Goal: Task Accomplishment & Management: Use online tool/utility

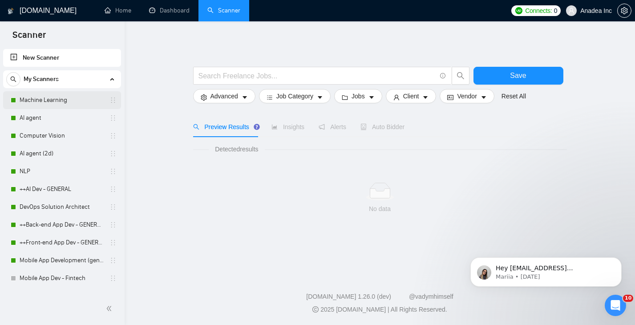
drag, startPoint x: 0, startPoint y: 0, endPoint x: 39, endPoint y: 97, distance: 104.1
click at [39, 97] on link "Machine Learning" at bounding box center [62, 100] width 85 height 18
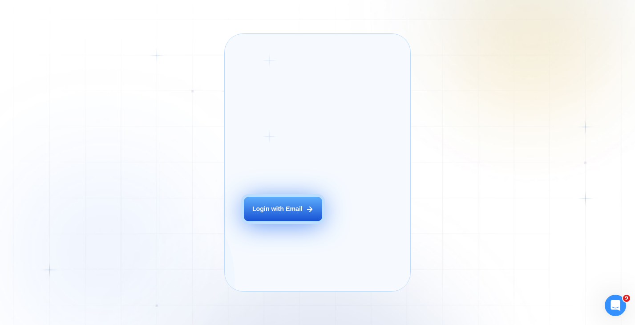
click at [291, 221] on button "Login with Email" at bounding box center [283, 209] width 79 height 24
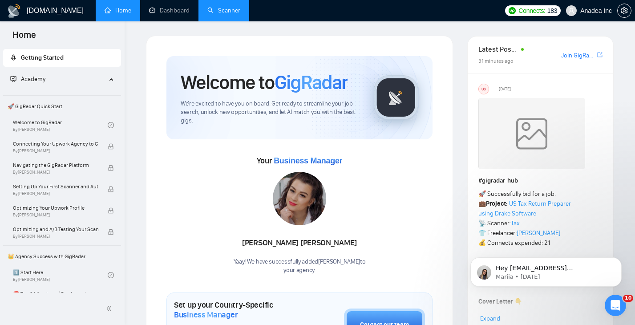
click at [226, 12] on link "Scanner" at bounding box center [223, 11] width 33 height 8
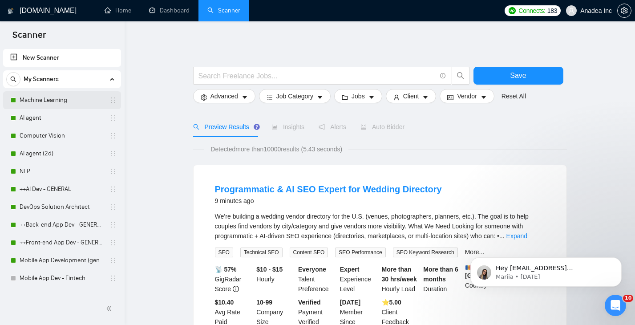
click at [71, 102] on link "Machine Learning" at bounding box center [62, 100] width 85 height 18
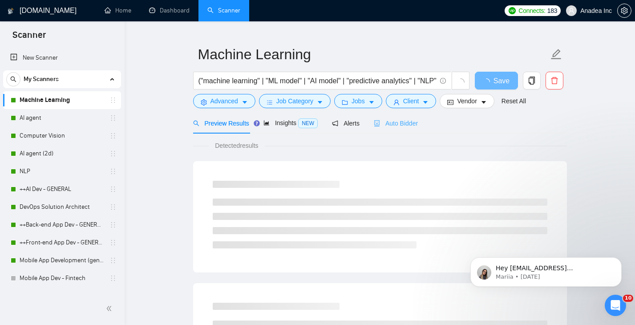
scroll to position [21, 0]
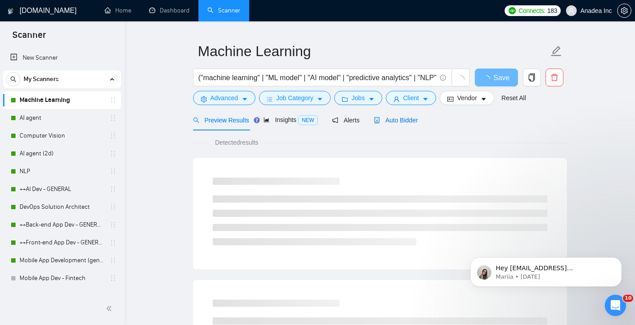
click at [407, 122] on span "Auto Bidder" at bounding box center [396, 120] width 44 height 7
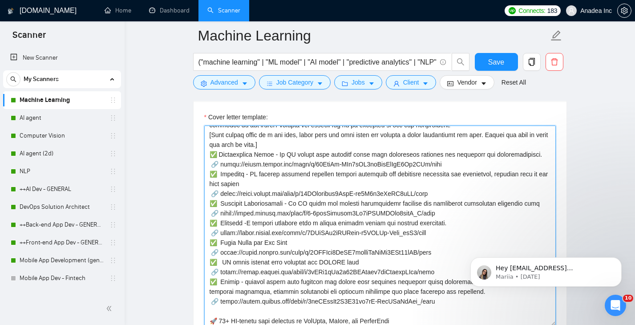
scroll to position [216, 0]
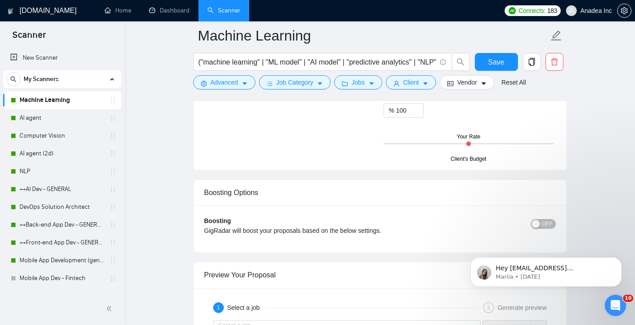
drag, startPoint x: 208, startPoint y: 151, endPoint x: 307, endPoint y: 131, distance: 100.4
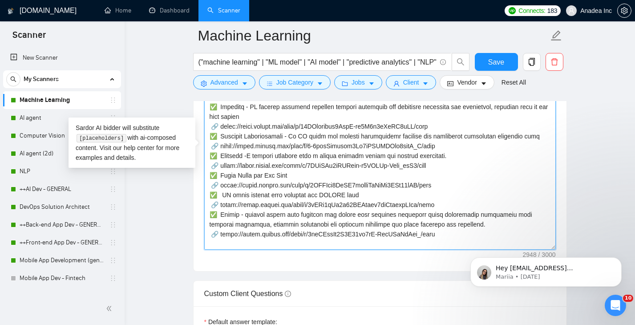
scroll to position [155, 0]
paste textarea "short personal greeting with emoji using the client's name or company name (if …"
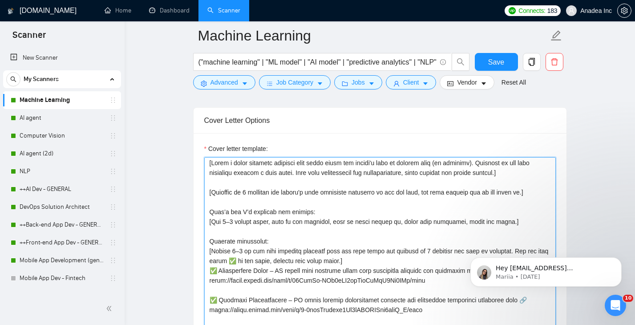
scroll to position [0, 0]
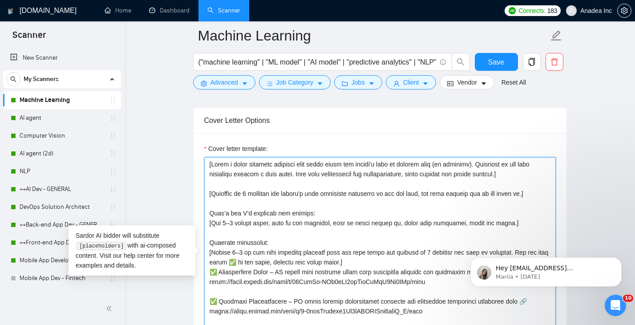
click at [537, 175] on textarea "Cover letter template:" at bounding box center [380, 257] width 352 height 200
paste textarea "Do not exceed 170 words."
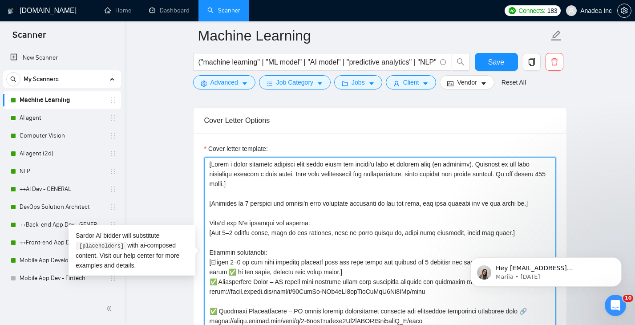
click at [373, 204] on textarea "Cover letter template:" at bounding box center [380, 257] width 352 height 200
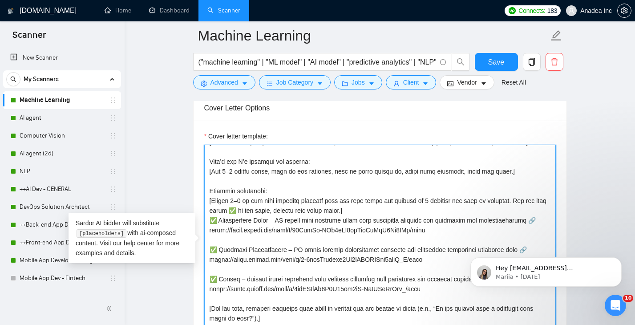
scroll to position [1037, 0]
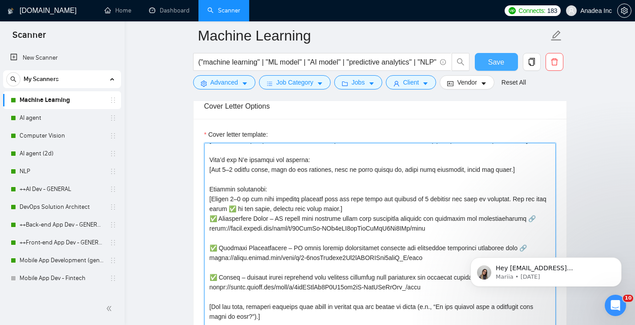
type textarea "[Write a short personal greeting with emoji using the client's name or company …"
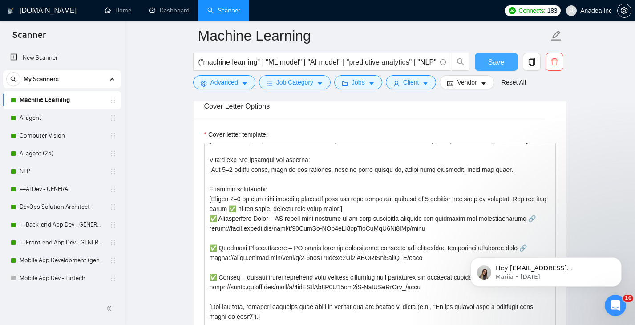
click at [500, 67] on span "Save" at bounding box center [496, 62] width 16 height 11
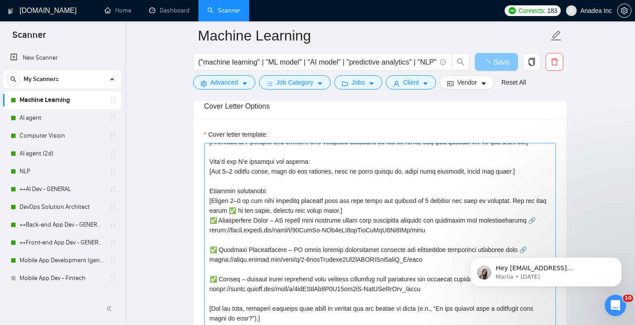
scroll to position [49, 0]
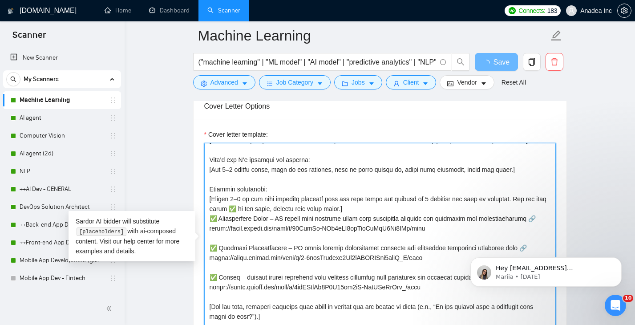
click at [367, 209] on textarea "Cover letter template:" at bounding box center [380, 243] width 352 height 200
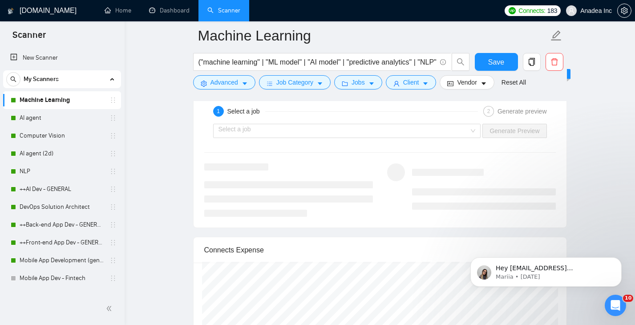
scroll to position [1750, 0]
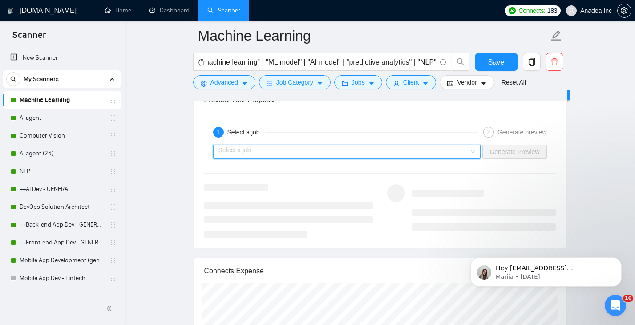
click at [331, 155] on input "search" at bounding box center [344, 151] width 251 height 13
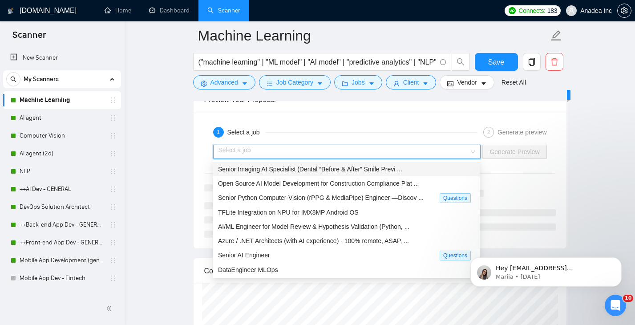
click at [325, 166] on span "Senior Imaging AI Specialist (Dental “Before & After” Smile Previ ..." at bounding box center [310, 169] width 184 height 7
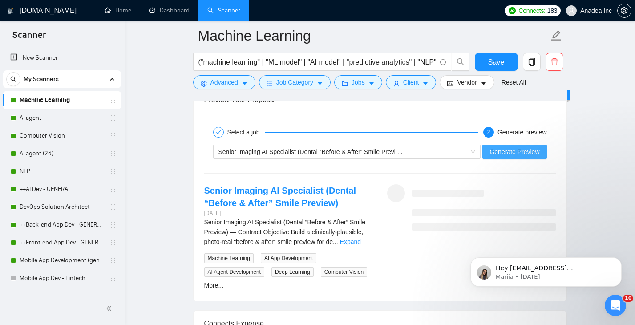
click at [525, 151] on span "Generate Preview" at bounding box center [515, 152] width 50 height 10
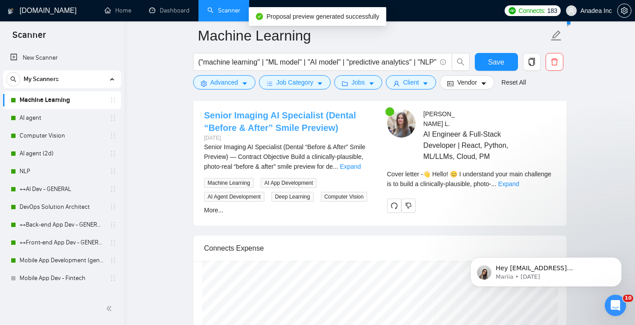
scroll to position [1831, 0]
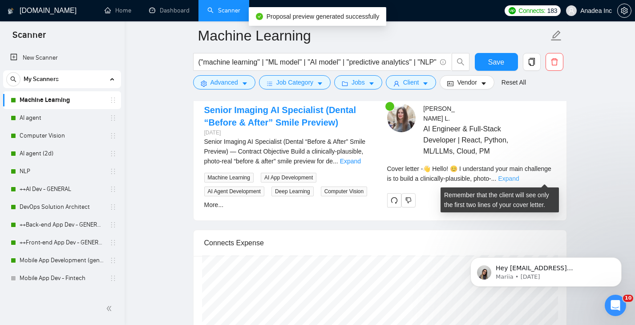
click at [519, 178] on link "Expand" at bounding box center [508, 178] width 21 height 7
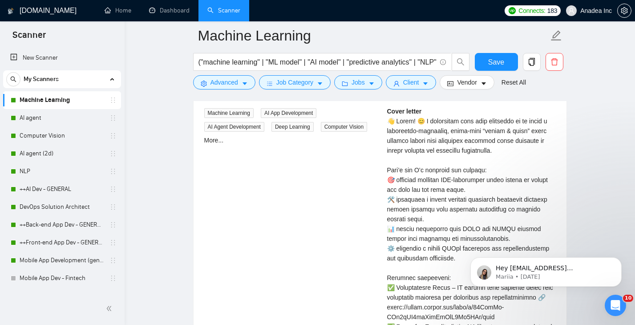
scroll to position [1739, 0]
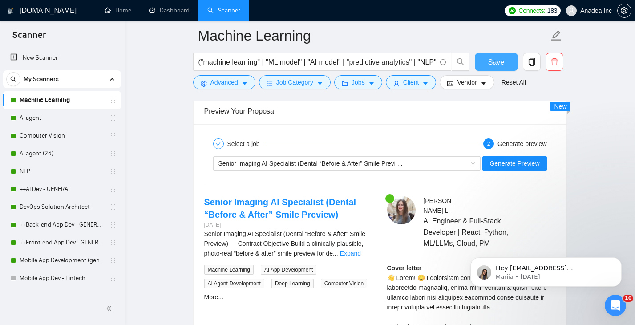
click at [498, 64] on span "Save" at bounding box center [496, 62] width 16 height 11
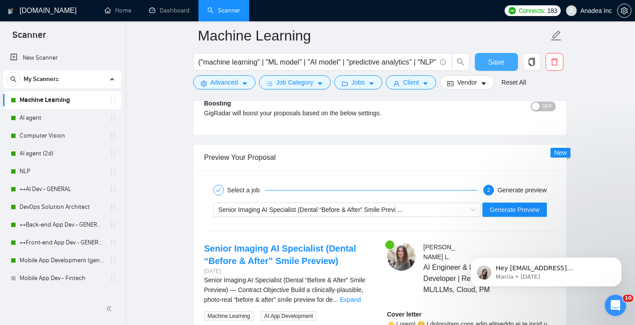
scroll to position [1691, 0]
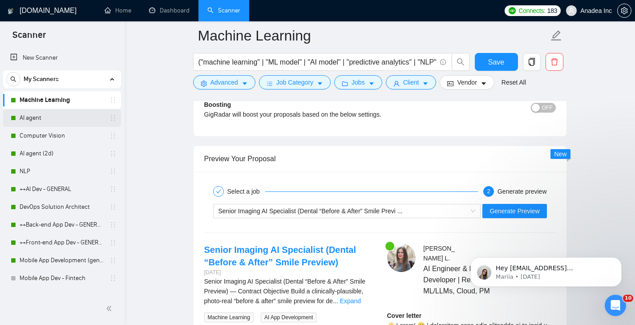
click at [43, 118] on link "AI agent" at bounding box center [62, 118] width 85 height 18
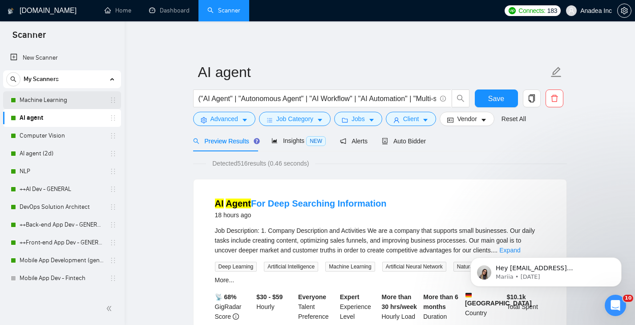
click at [50, 97] on link "Machine Learning" at bounding box center [62, 100] width 85 height 18
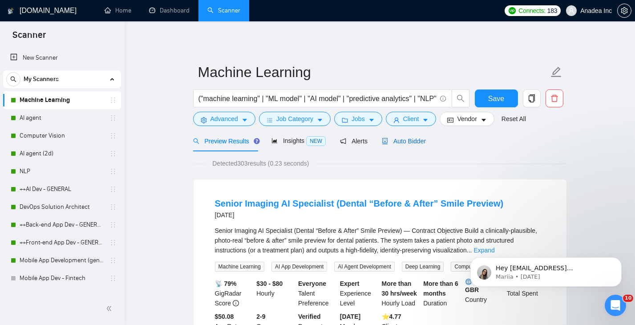
click at [411, 139] on span "Auto Bidder" at bounding box center [404, 141] width 44 height 7
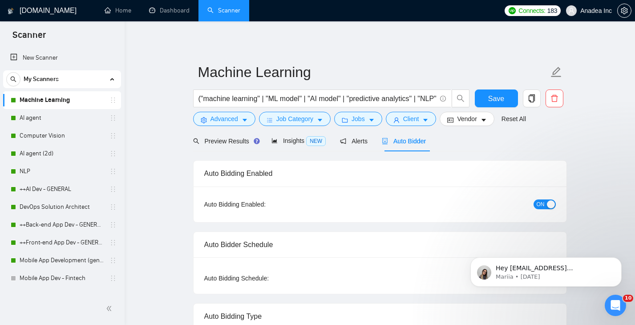
click at [417, 144] on span "Auto Bidder" at bounding box center [404, 141] width 44 height 7
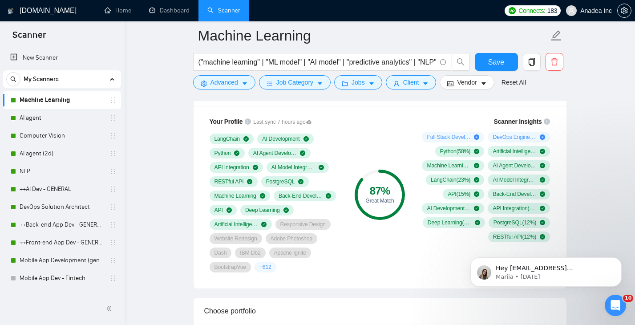
scroll to position [574, 0]
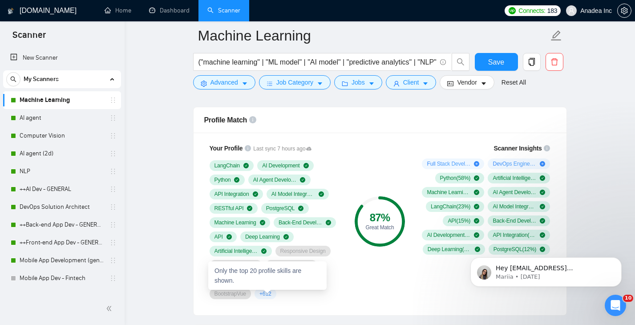
click at [267, 293] on span "+ 612" at bounding box center [266, 293] width 12 height 7
click at [267, 292] on span "+ 612" at bounding box center [266, 293] width 12 height 7
click at [268, 291] on span "+ 612" at bounding box center [266, 293] width 12 height 7
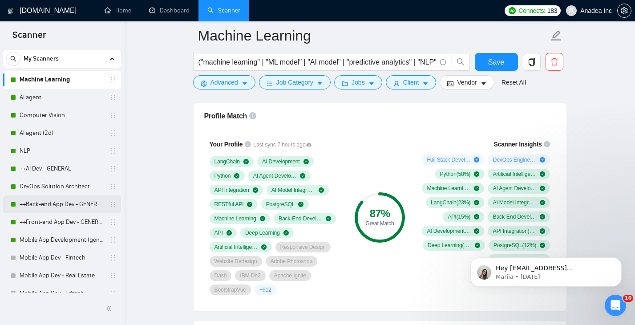
scroll to position [22, 0]
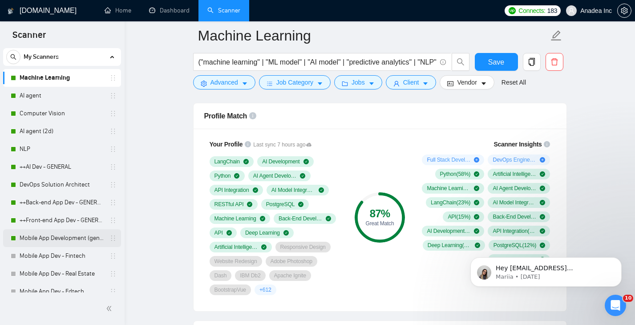
click at [56, 236] on link "Mobile App Development (general)" at bounding box center [62, 238] width 85 height 18
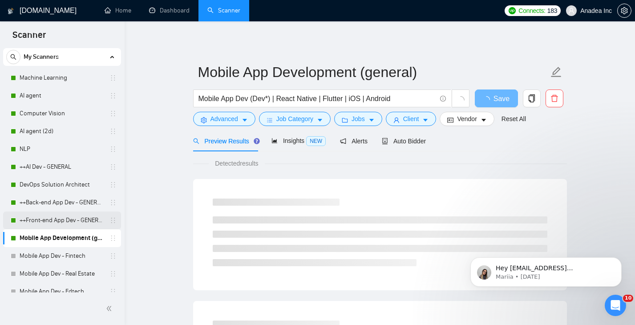
click at [52, 221] on link "++Front-end App Dev - GENERAL" at bounding box center [62, 220] width 85 height 18
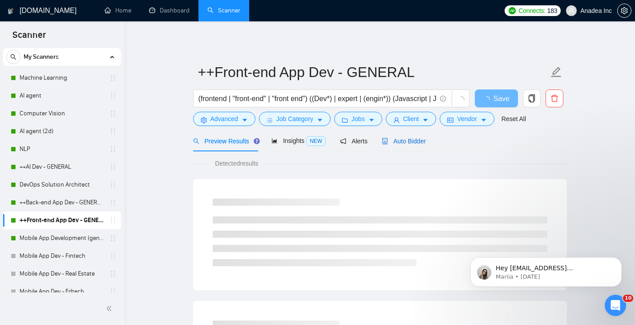
click at [412, 140] on span "Auto Bidder" at bounding box center [404, 141] width 44 height 7
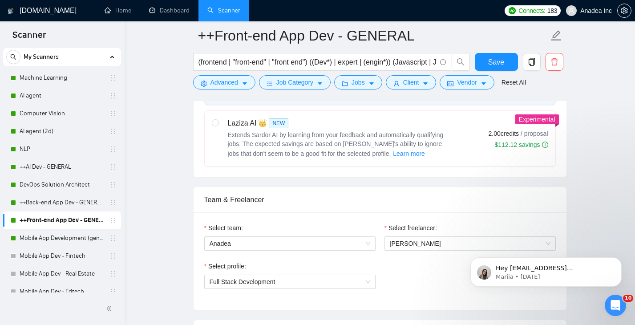
scroll to position [375, 0]
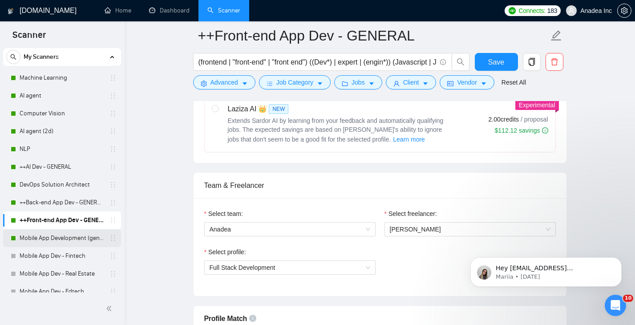
click at [67, 237] on link "Mobile App Development (general)" at bounding box center [62, 238] width 85 height 18
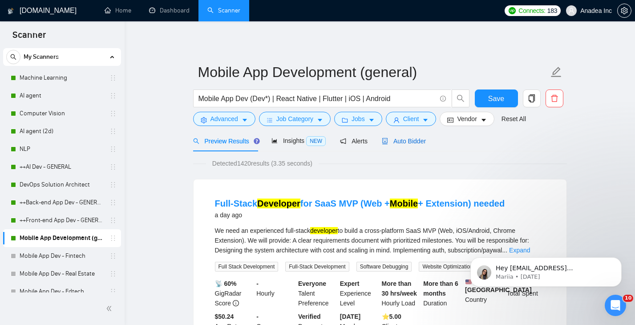
click at [412, 140] on span "Auto Bidder" at bounding box center [404, 141] width 44 height 7
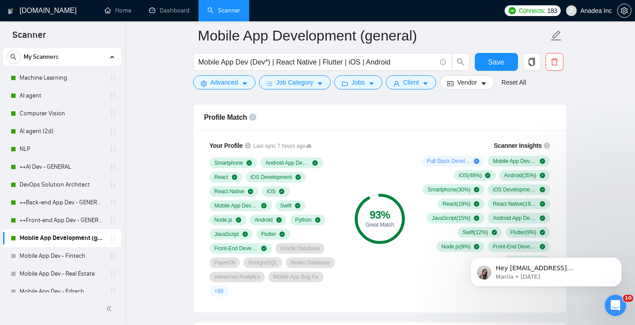
scroll to position [607, 0]
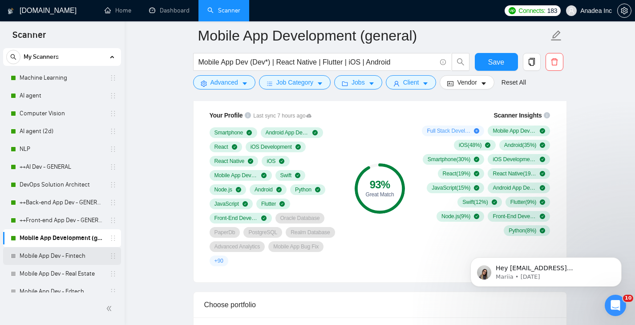
click at [32, 251] on link "Mobile App Dev - Fintech" at bounding box center [62, 256] width 85 height 18
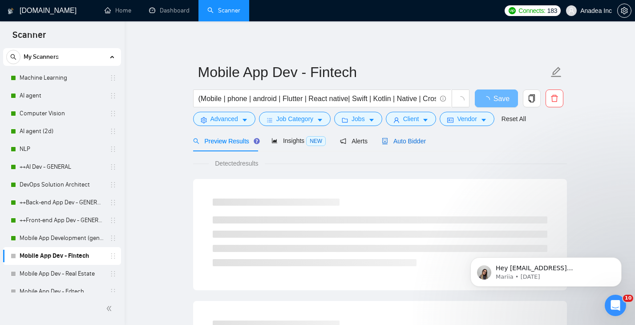
click at [409, 140] on span "Auto Bidder" at bounding box center [404, 141] width 44 height 7
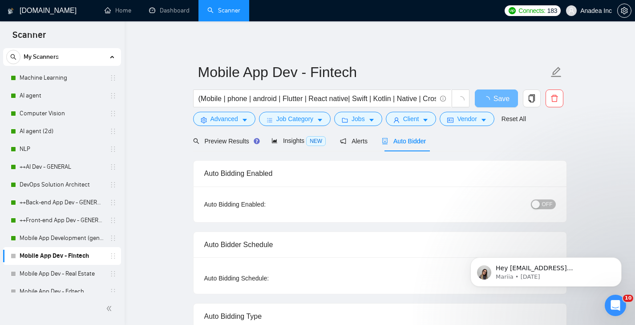
checkbox input "true"
click at [406, 140] on span "Auto Bidder" at bounding box center [404, 141] width 44 height 7
click at [412, 146] on div "Auto Bidder" at bounding box center [404, 140] width 44 height 21
click at [413, 143] on span "Auto Bidder" at bounding box center [404, 141] width 44 height 7
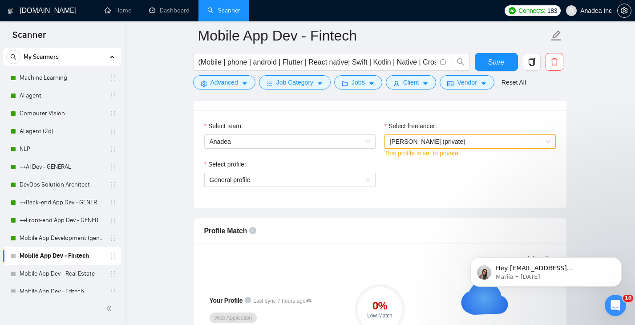
scroll to position [464, 0]
click at [61, 229] on link "++Front-end App Dev - GENERAL" at bounding box center [62, 220] width 85 height 18
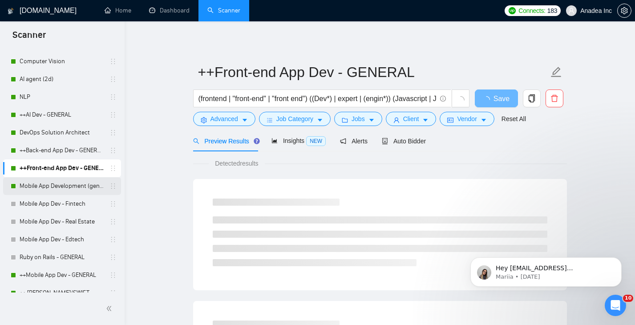
scroll to position [135, 0]
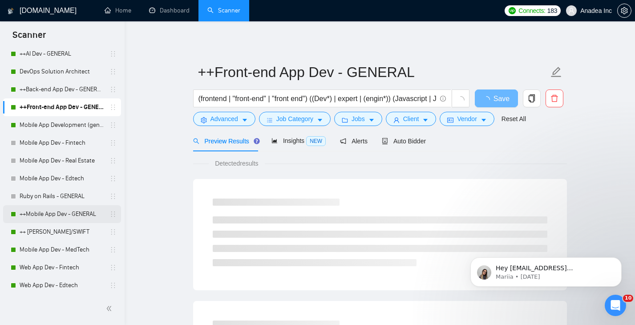
click at [61, 214] on link "++Mobile App Dev - GENERAL" at bounding box center [62, 214] width 85 height 18
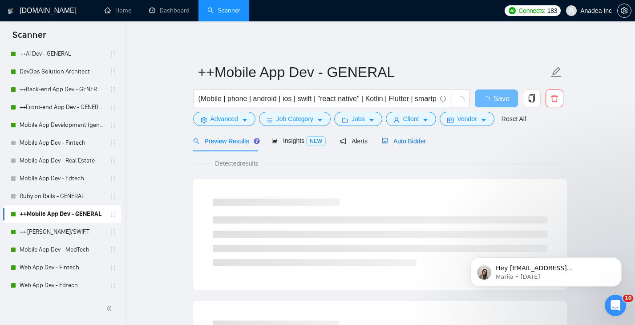
click at [404, 145] on div "Auto Bidder" at bounding box center [404, 141] width 44 height 10
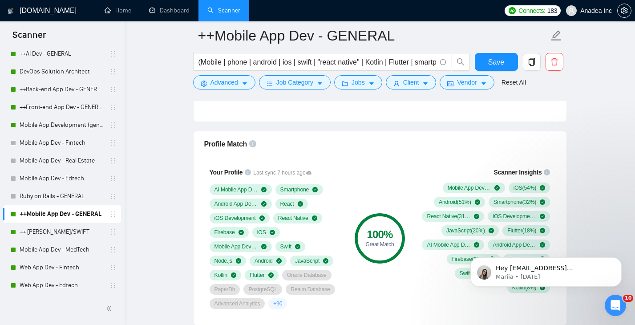
scroll to position [553, 0]
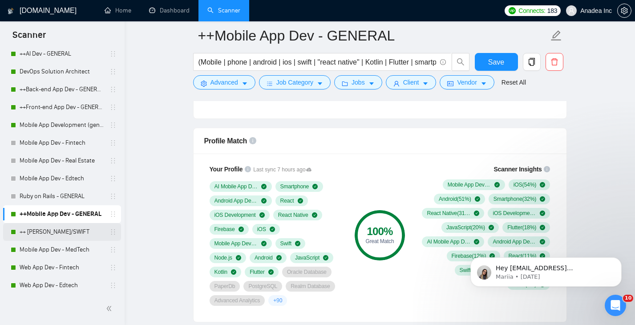
click at [62, 233] on link "++ [PERSON_NAME]/SWIFT" at bounding box center [62, 232] width 85 height 18
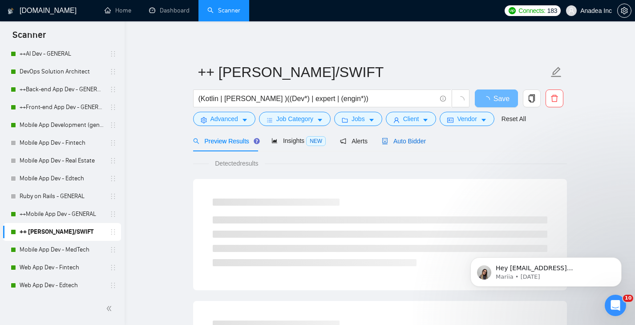
click at [420, 139] on span "Auto Bidder" at bounding box center [404, 141] width 44 height 7
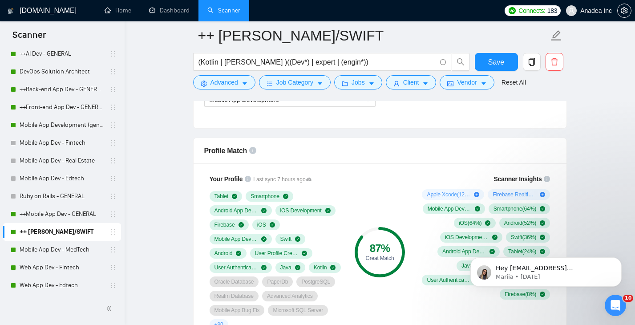
scroll to position [545, 0]
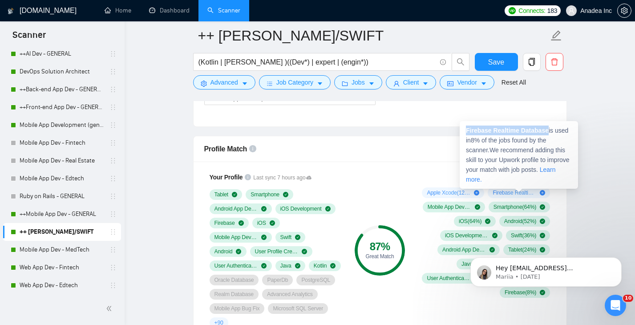
drag, startPoint x: 466, startPoint y: 128, endPoint x: 550, endPoint y: 131, distance: 84.7
click at [551, 131] on div "Firebase Realtime Database is used in 8 % of the jobs found by the scanner. We …" at bounding box center [519, 155] width 118 height 68
copy strong "Firebase Realtime Database"
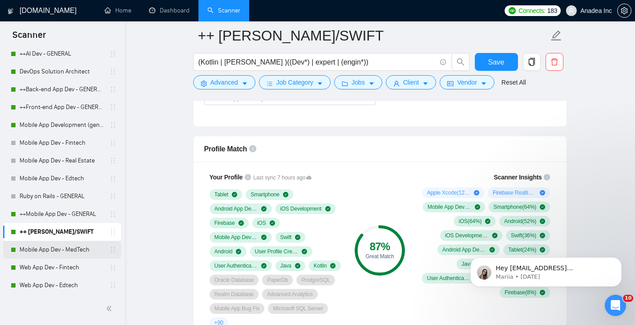
click at [42, 251] on link "Mobile App Dev - MedTech" at bounding box center [62, 250] width 85 height 18
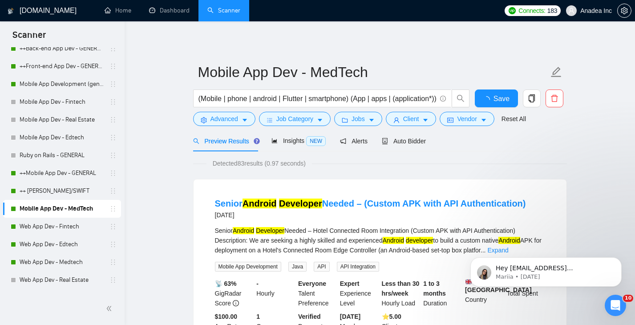
scroll to position [178, 0]
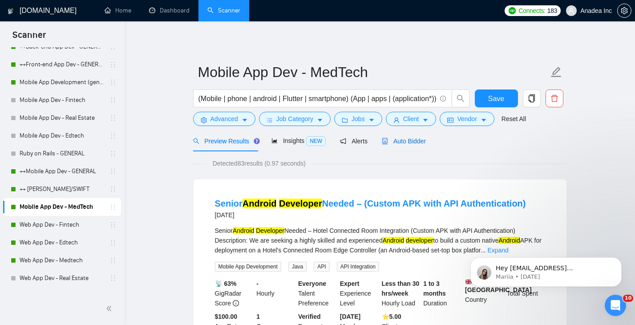
click at [402, 141] on span "Auto Bidder" at bounding box center [404, 141] width 44 height 7
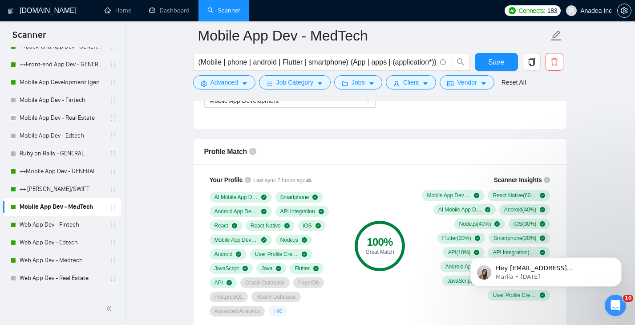
scroll to position [552, 0]
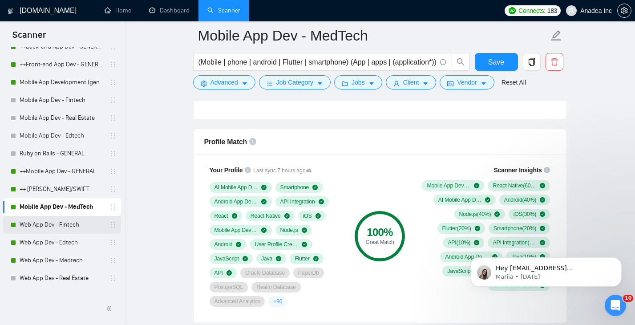
click at [63, 226] on link "Web App Dev - Fintech" at bounding box center [62, 225] width 85 height 18
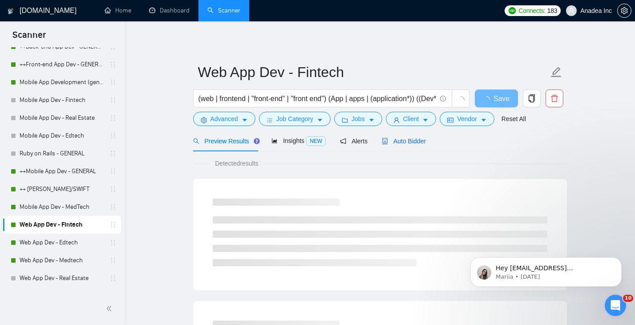
click at [414, 143] on span "Auto Bidder" at bounding box center [404, 141] width 44 height 7
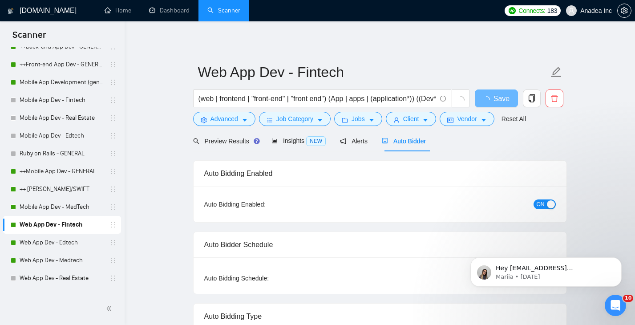
checkbox input "true"
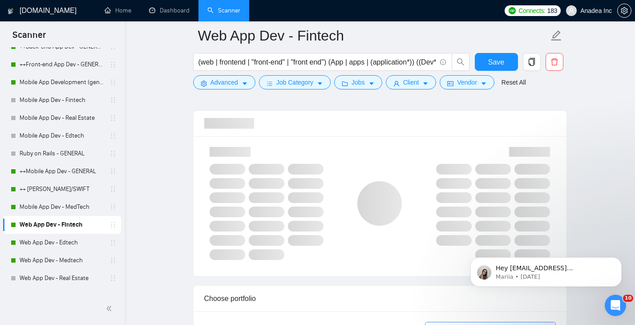
scroll to position [579, 0]
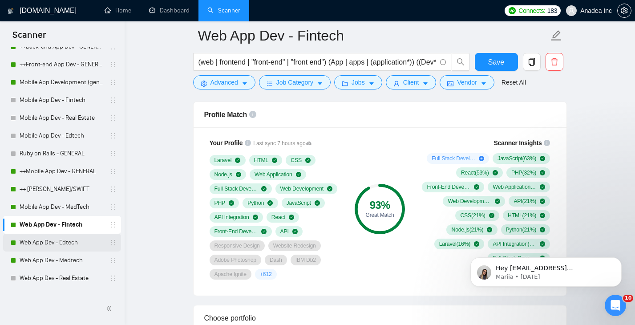
click at [56, 249] on link "Web App Dev - Edtech" at bounding box center [62, 243] width 85 height 18
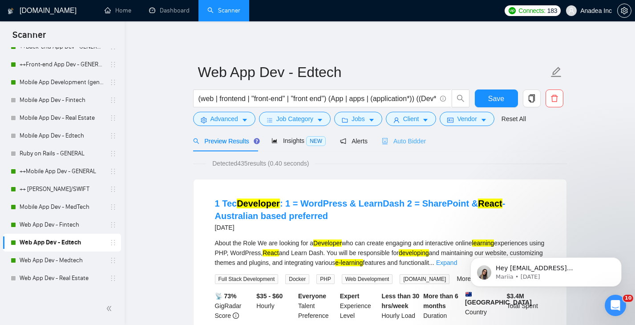
click at [414, 146] on div "Auto Bidder" at bounding box center [404, 140] width 44 height 21
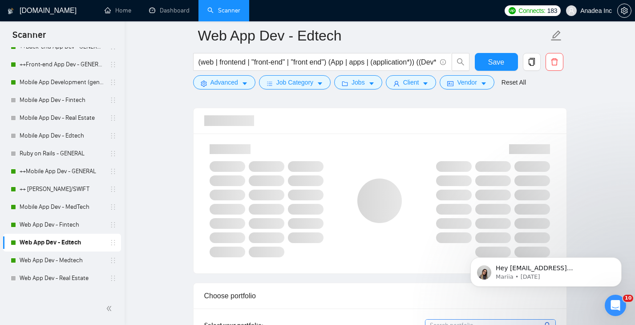
scroll to position [374, 0]
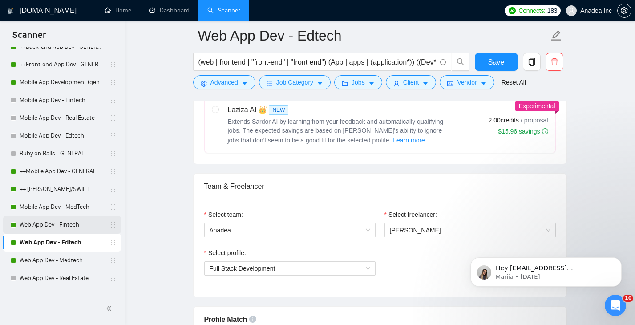
click at [57, 228] on link "Web App Dev - Fintech" at bounding box center [62, 225] width 85 height 18
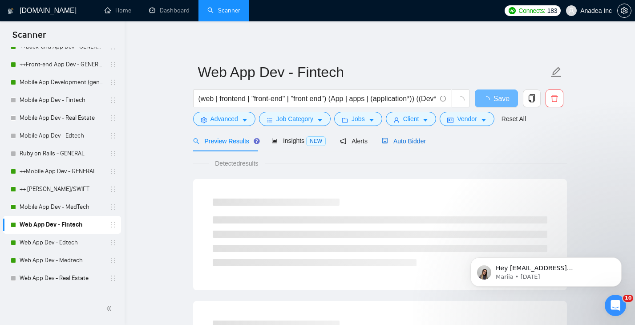
click at [425, 139] on span "Auto Bidder" at bounding box center [404, 141] width 44 height 7
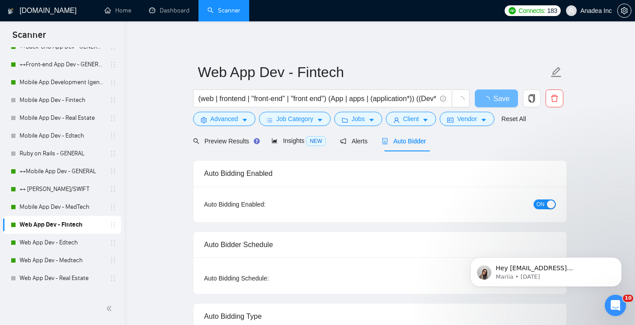
checkbox input "true"
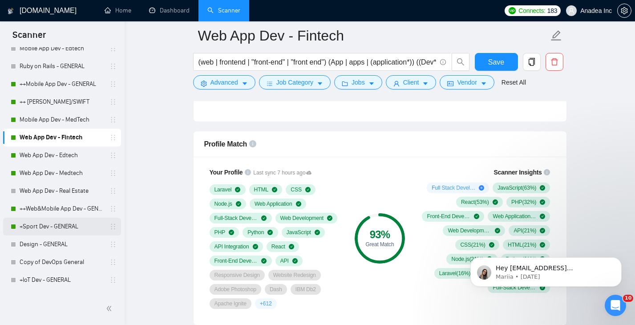
scroll to position [266, 0]
click at [55, 226] on link "+Sport Dev - GENERAL" at bounding box center [62, 226] width 85 height 18
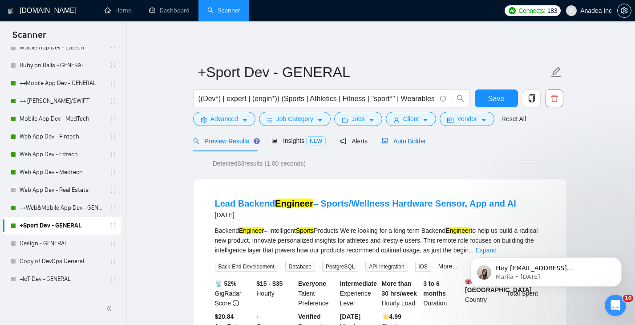
click at [407, 137] on div "Auto Bidder" at bounding box center [404, 141] width 44 height 10
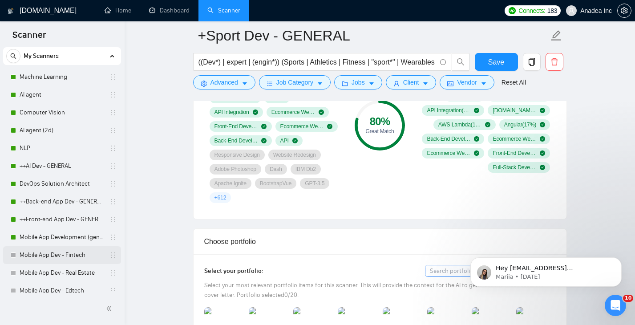
scroll to position [24, 0]
click at [61, 241] on link "Mobile App Development (general)" at bounding box center [62, 237] width 85 height 18
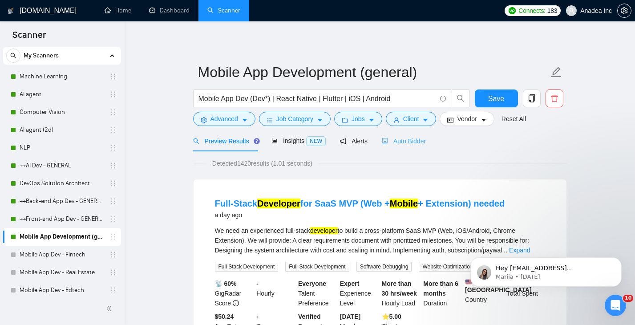
click at [413, 135] on div "Auto Bidder" at bounding box center [404, 140] width 44 height 21
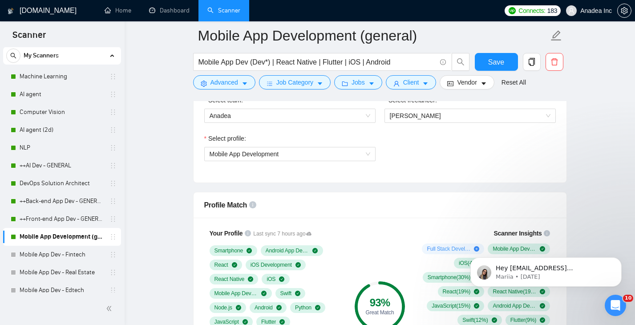
scroll to position [391, 0]
